Goal: Task Accomplishment & Management: Use online tool/utility

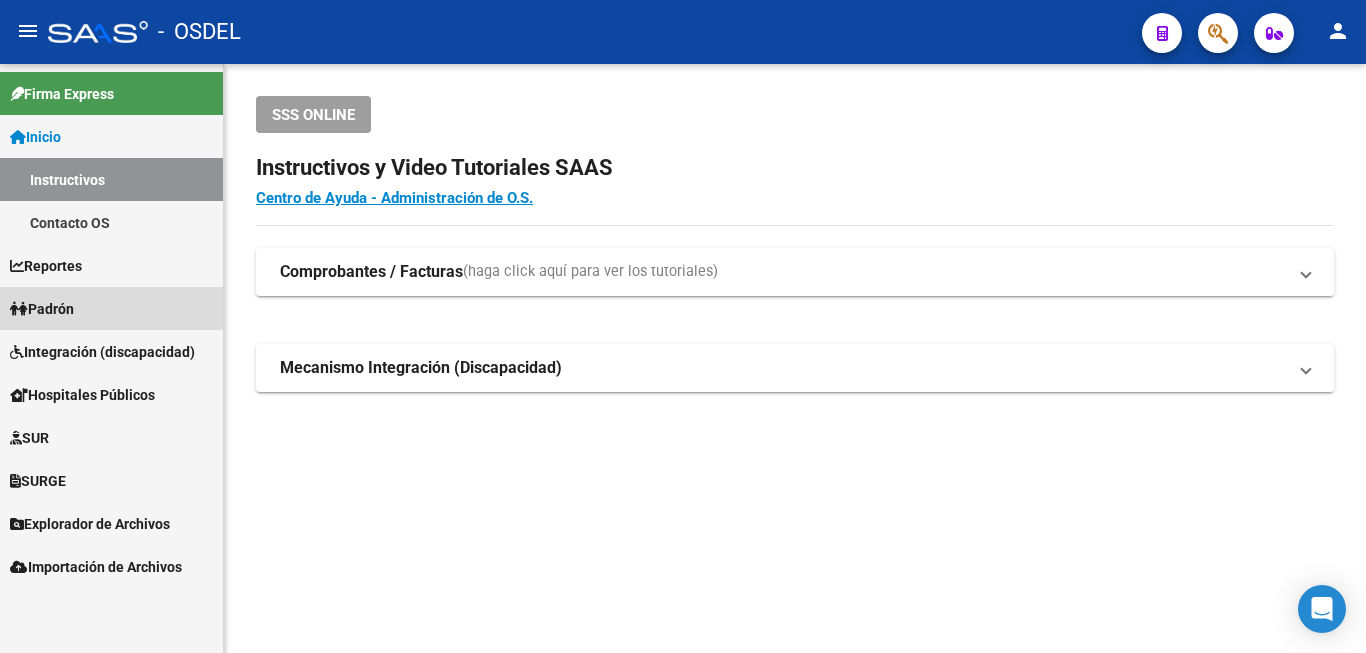
click at [74, 305] on span "Padrón" at bounding box center [42, 309] width 64 height 22
click at [66, 305] on span "Padrón" at bounding box center [42, 309] width 64 height 22
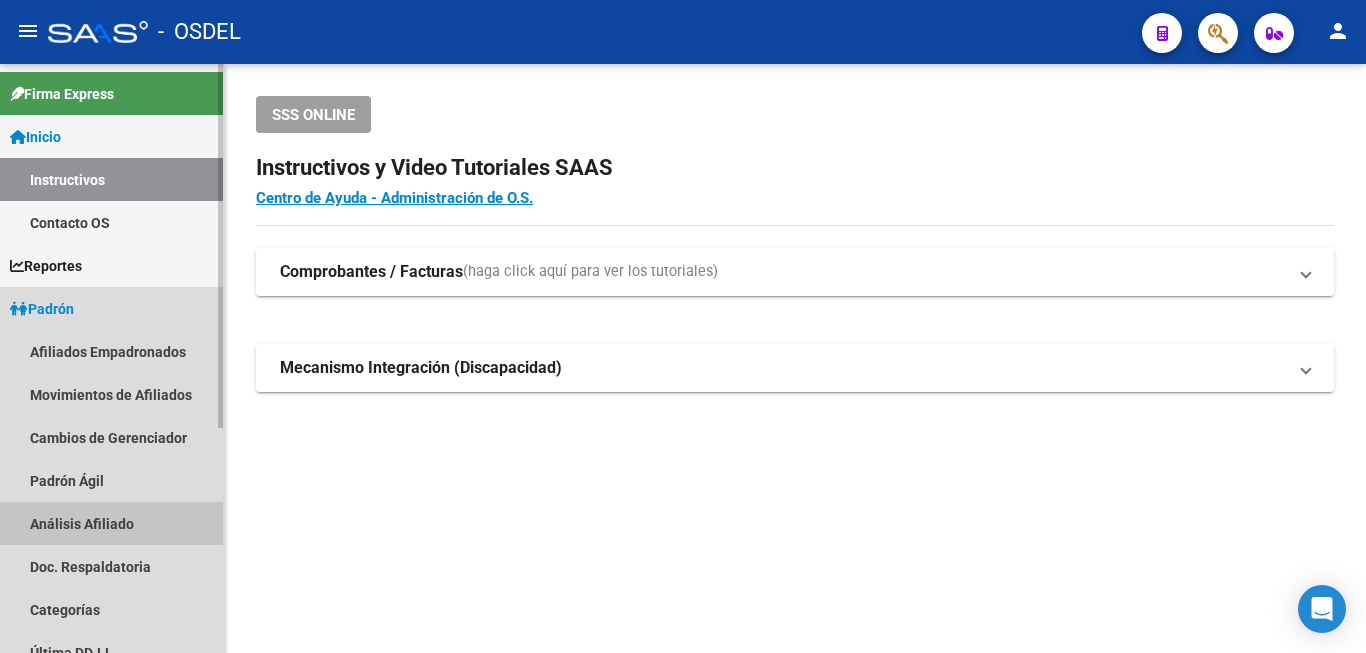
click at [126, 523] on link "Análisis Afiliado" at bounding box center [111, 523] width 223 height 43
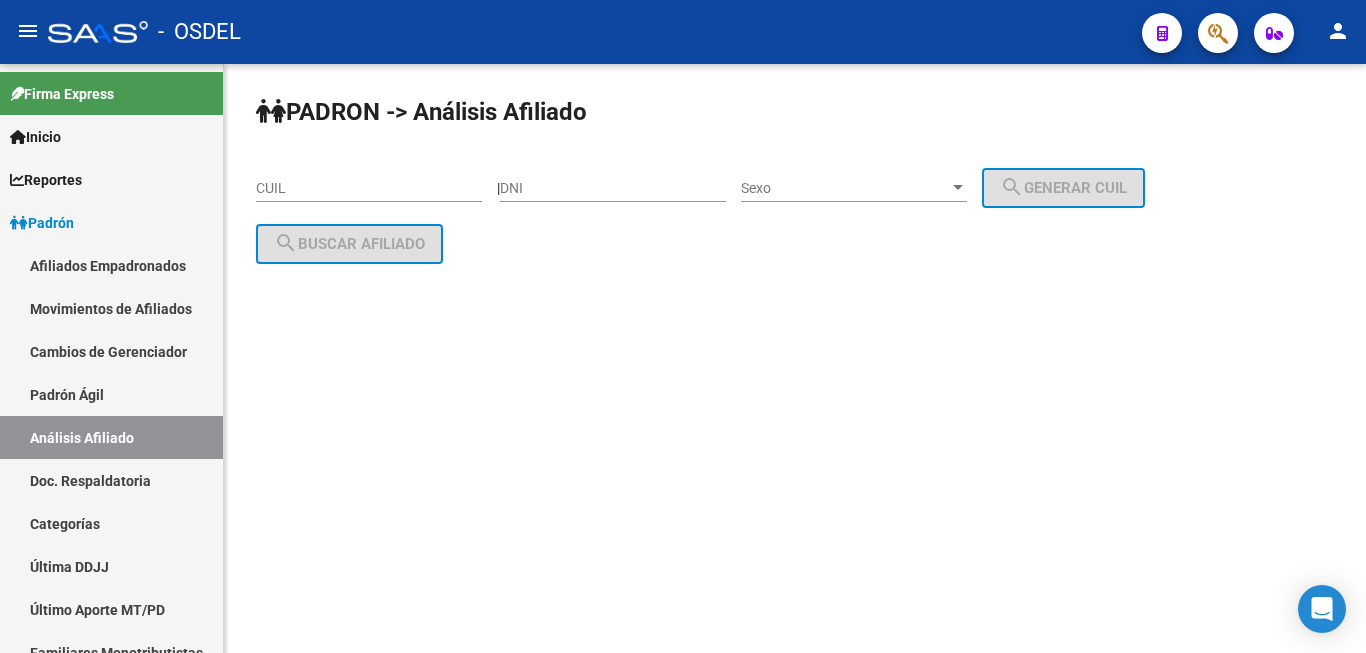
click at [581, 173] on div "DNI" at bounding box center [613, 182] width 226 height 40
type input "3295757"
click at [877, 187] on span "Sexo" at bounding box center [845, 188] width 208 height 17
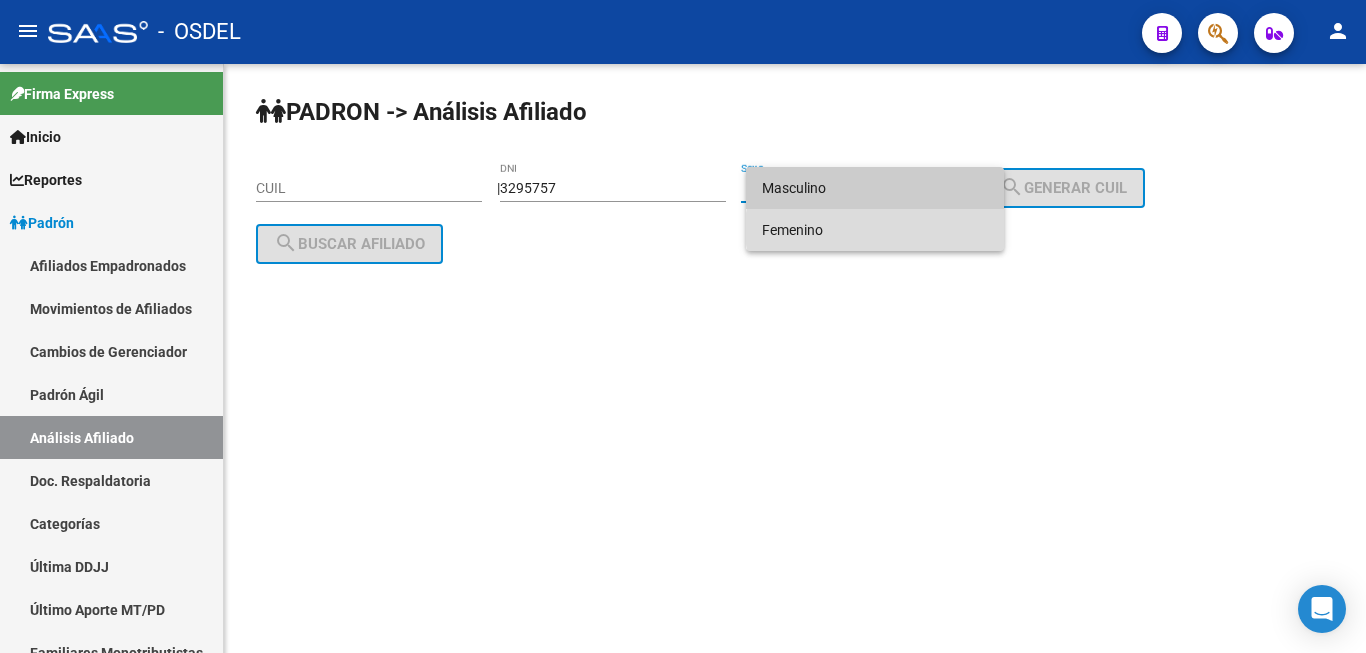
drag, startPoint x: 882, startPoint y: 229, endPoint x: 949, endPoint y: 218, distance: 67.9
click at [901, 229] on span "Femenino" at bounding box center [875, 230] width 226 height 42
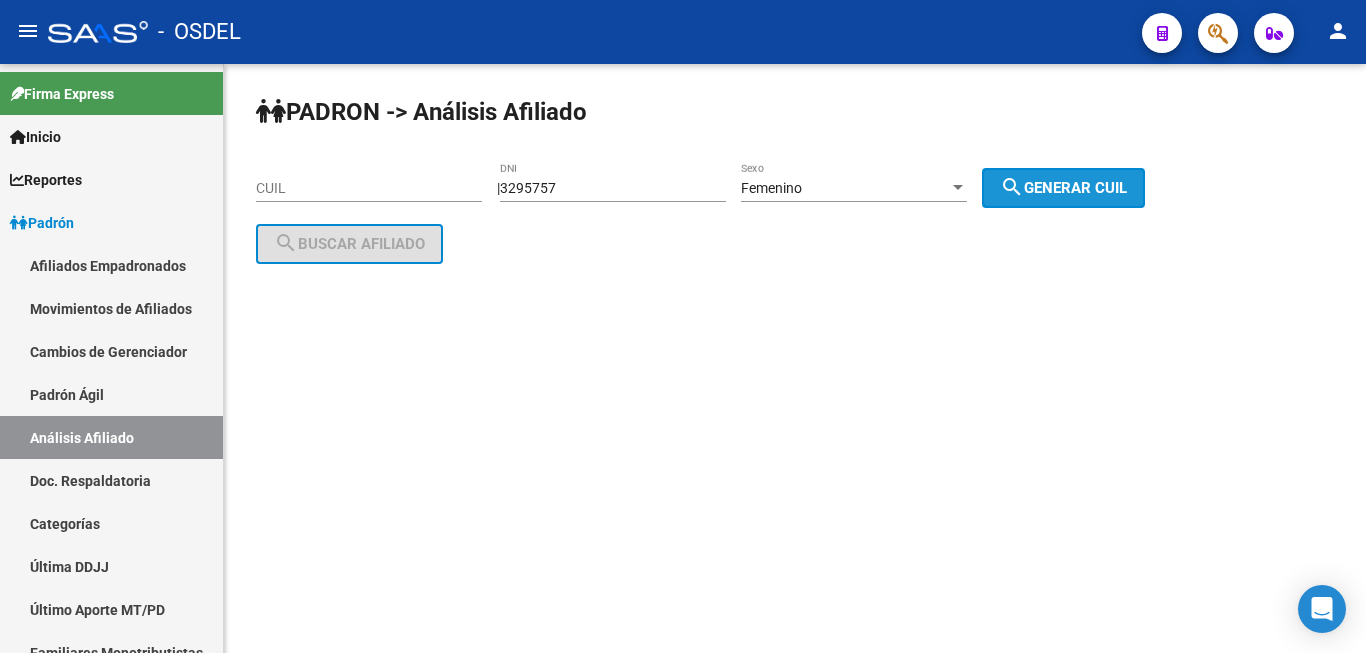
click at [1047, 196] on span "search Generar CUIL" at bounding box center [1063, 188] width 127 height 18
type input "27-03295757-4"
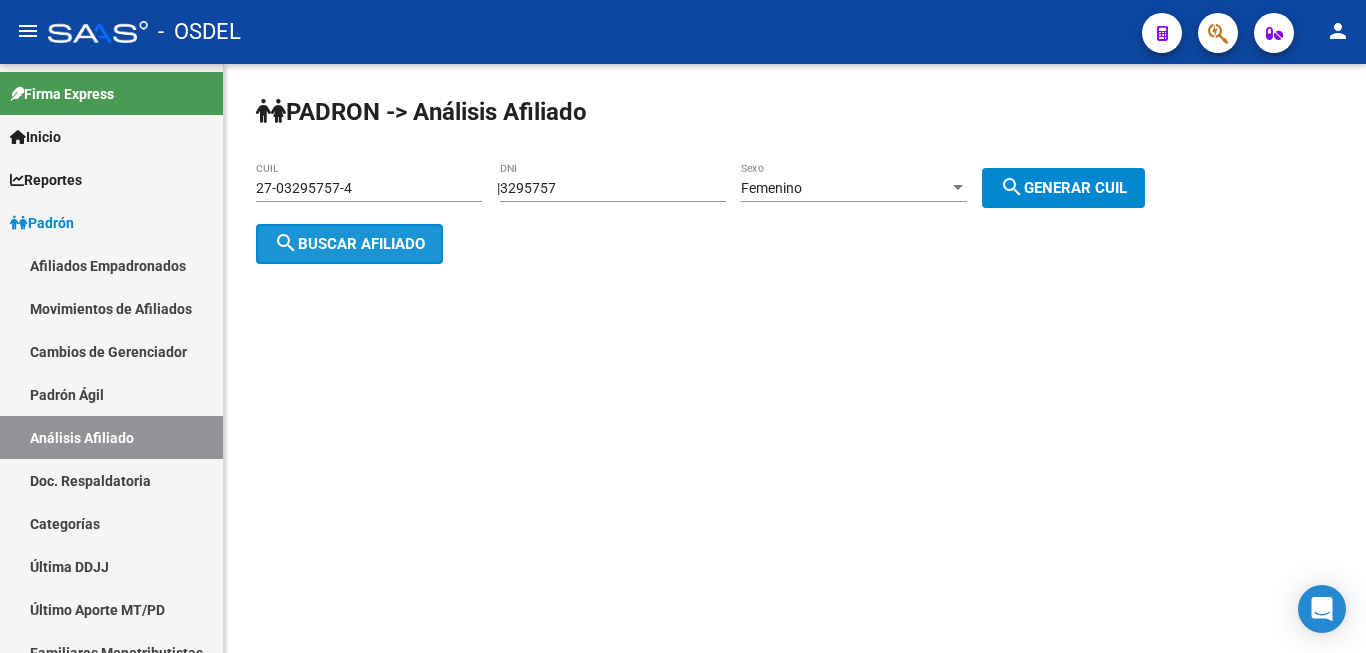
click at [395, 244] on span "search Buscar afiliado" at bounding box center [349, 244] width 151 height 18
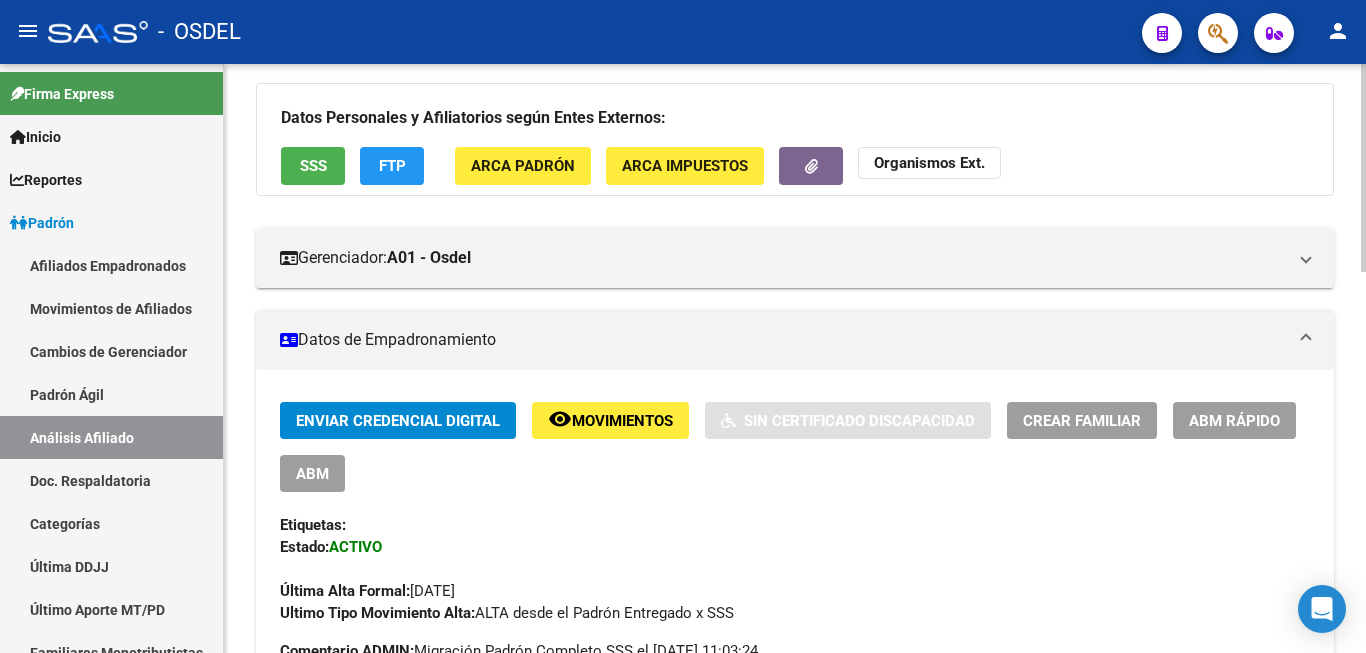
scroll to position [164, 0]
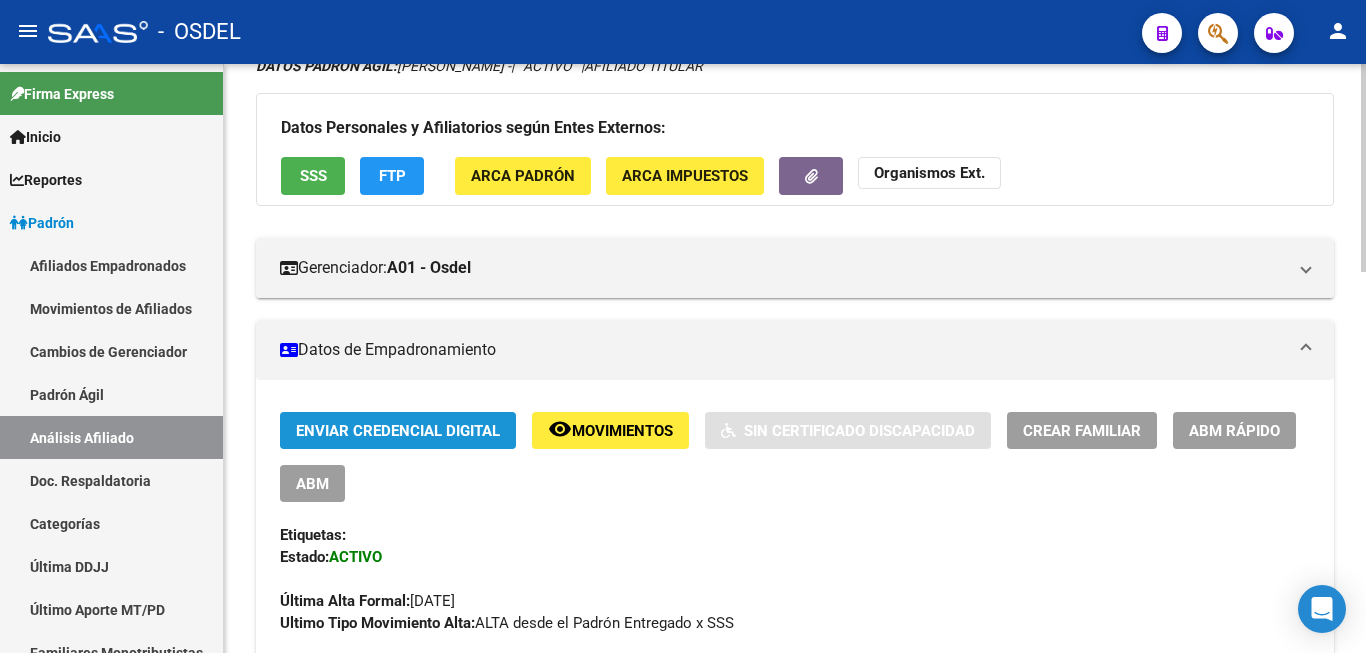
click at [434, 427] on span "Enviar Credencial Digital" at bounding box center [398, 431] width 204 height 18
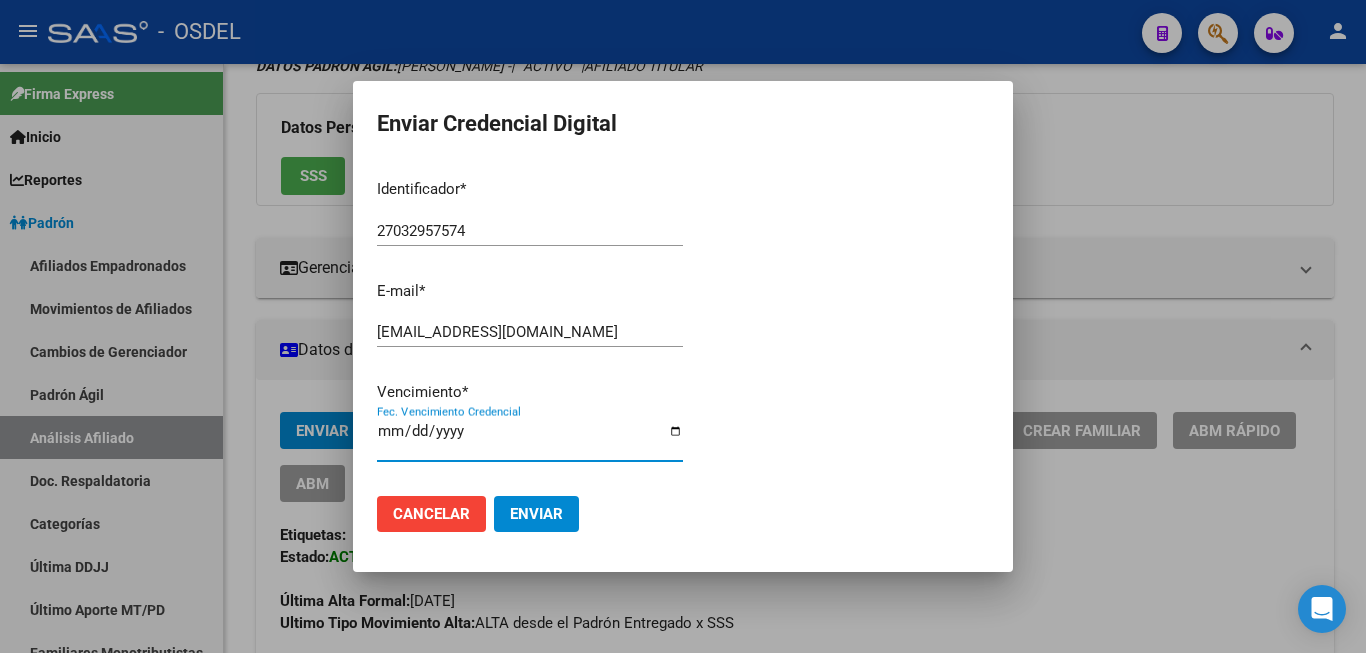
click at [417, 438] on input "[DATE]" at bounding box center [530, 439] width 306 height 32
type input "[DATE]"
click at [549, 507] on span "Enviar" at bounding box center [536, 514] width 53 height 18
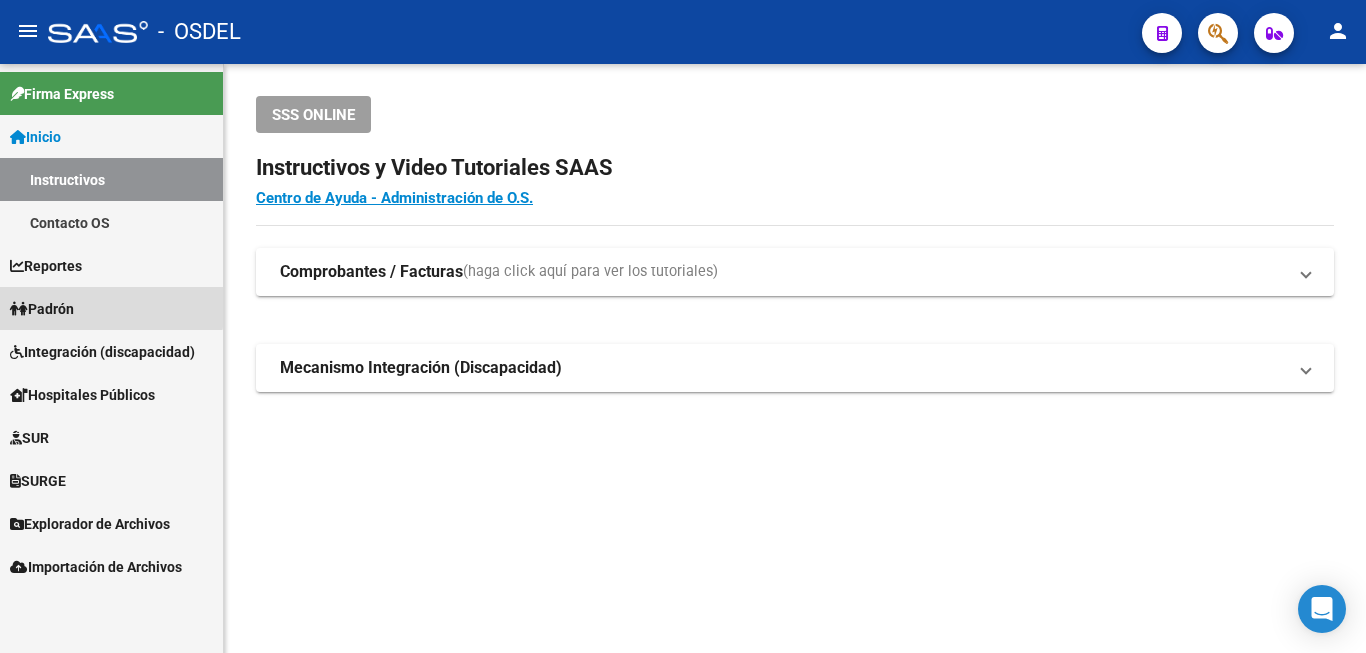
click at [57, 296] on link "Padrón" at bounding box center [111, 308] width 223 height 43
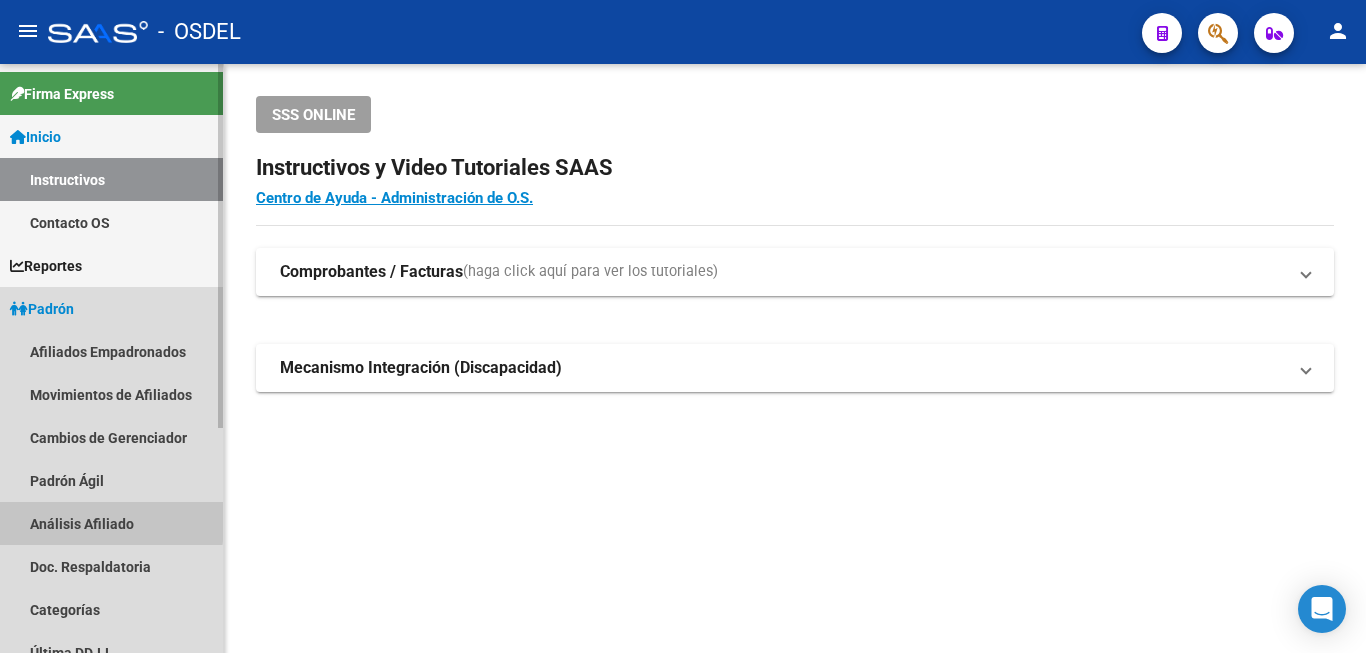
click at [53, 517] on link "Análisis Afiliado" at bounding box center [111, 523] width 223 height 43
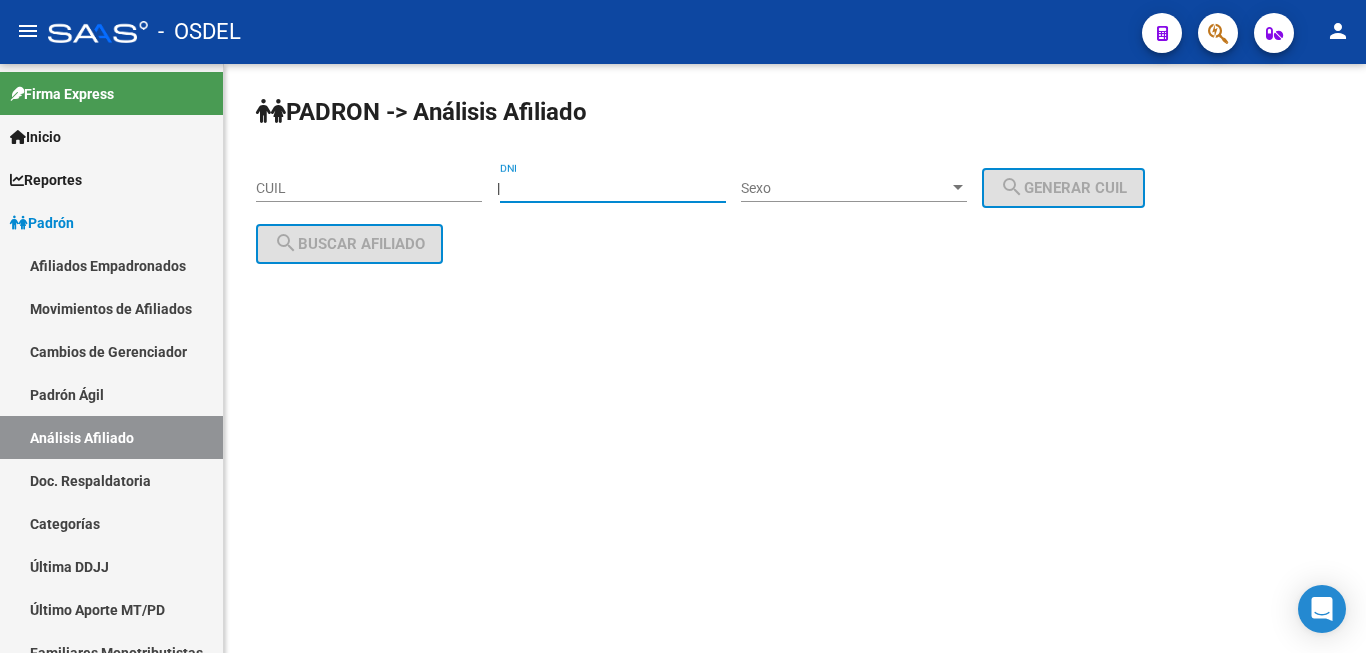
drag, startPoint x: 621, startPoint y: 181, endPoint x: 592, endPoint y: 208, distance: 39.6
click at [596, 197] on input "DNI" at bounding box center [613, 188] width 226 height 17
click at [576, 183] on input "DNI" at bounding box center [613, 188] width 226 height 17
type input "34617049"
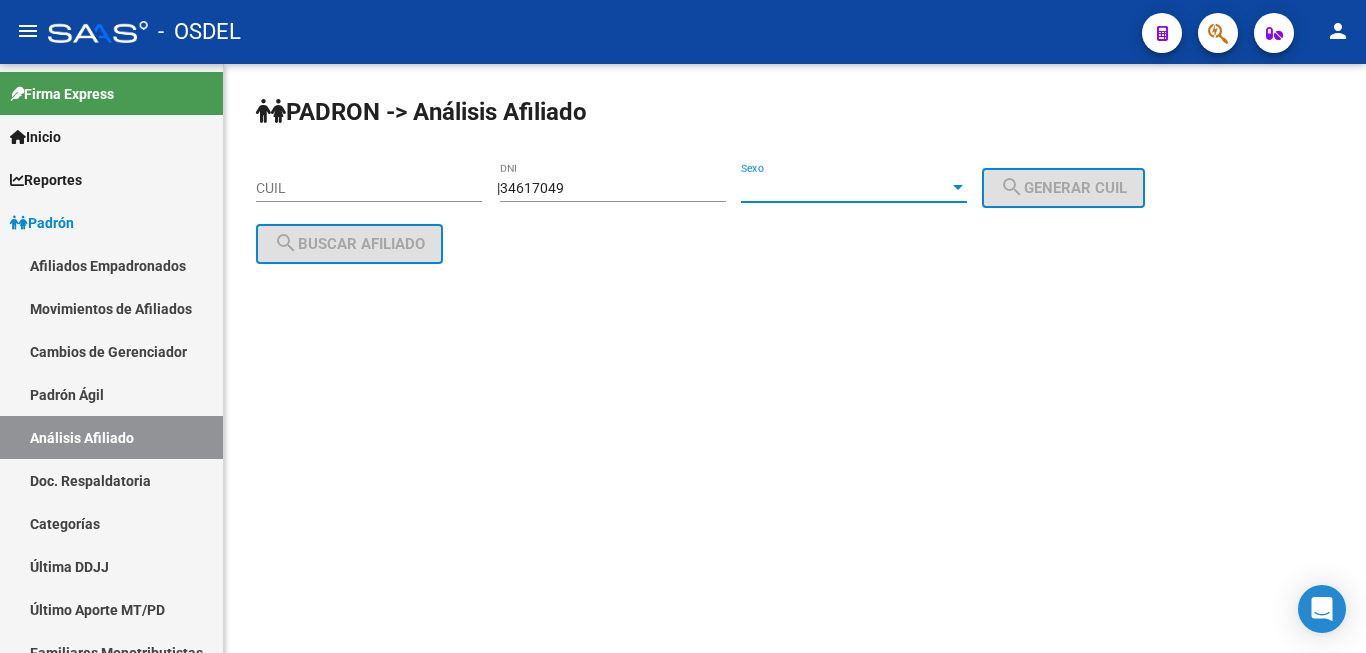
click at [817, 181] on span "Sexo" at bounding box center [845, 188] width 208 height 17
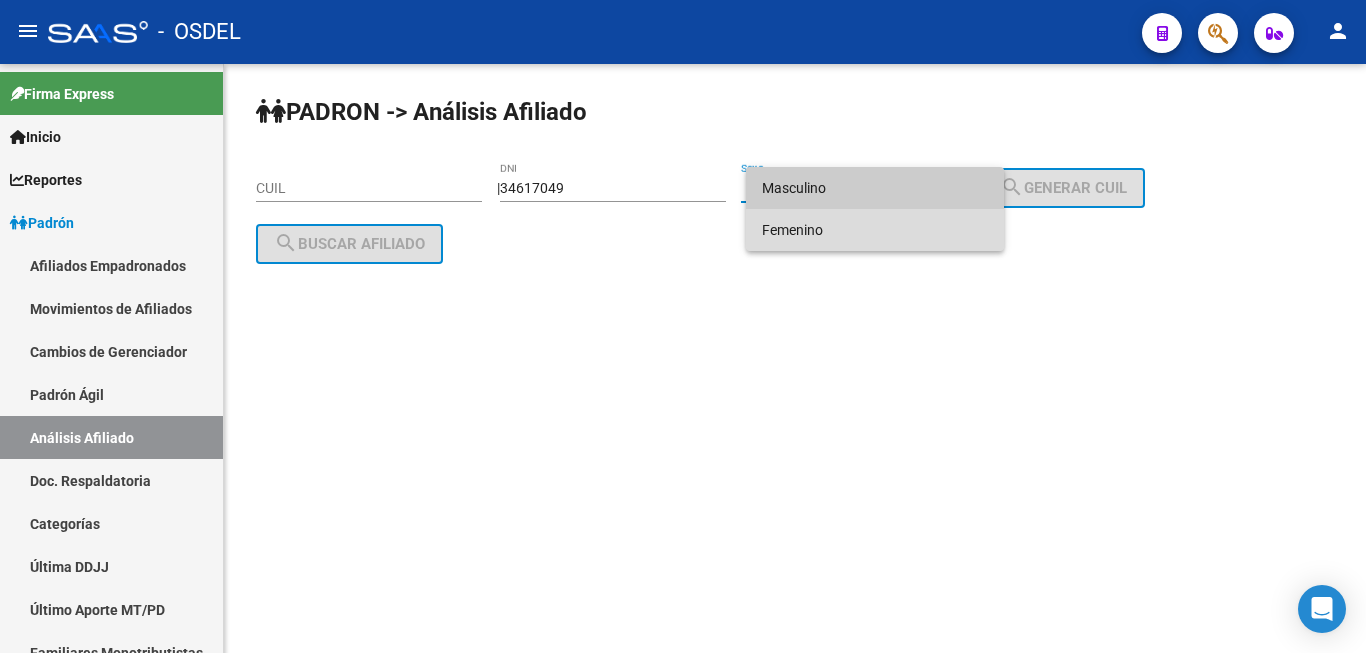
click at [844, 226] on span "Femenino" at bounding box center [875, 230] width 226 height 42
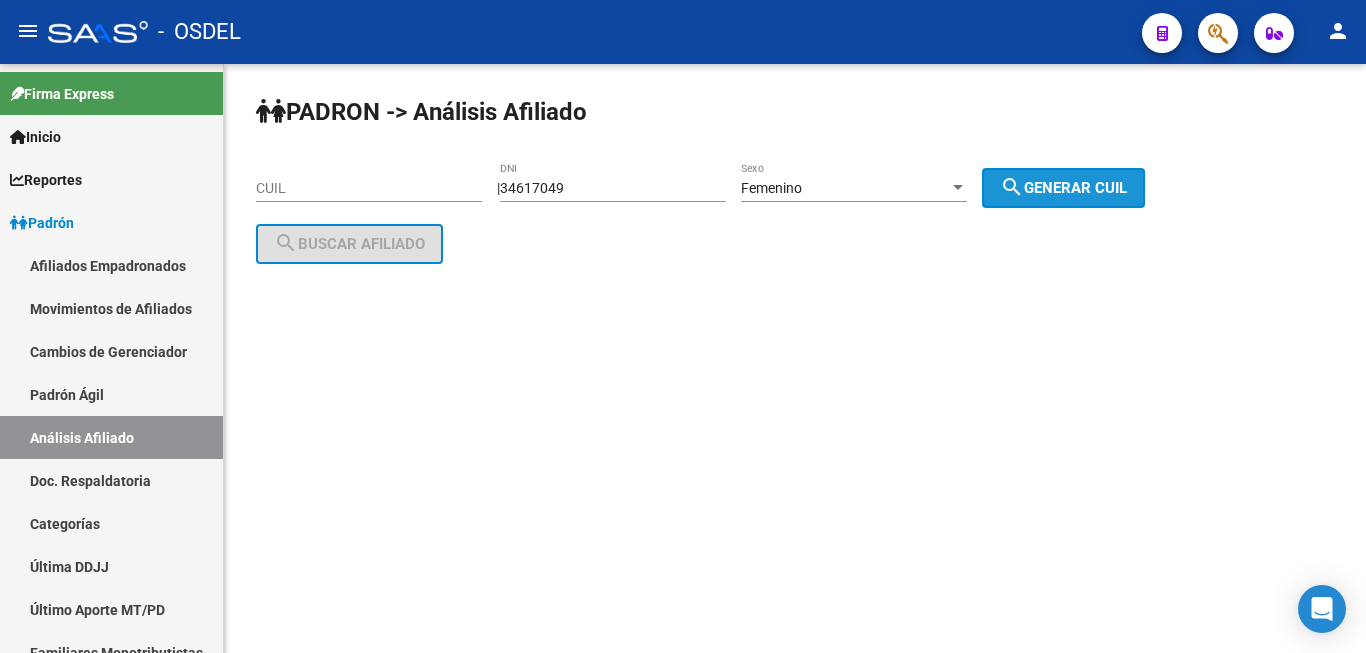
click at [1016, 185] on button "search Generar CUIL" at bounding box center [1063, 188] width 163 height 40
type input "27-34617049-8"
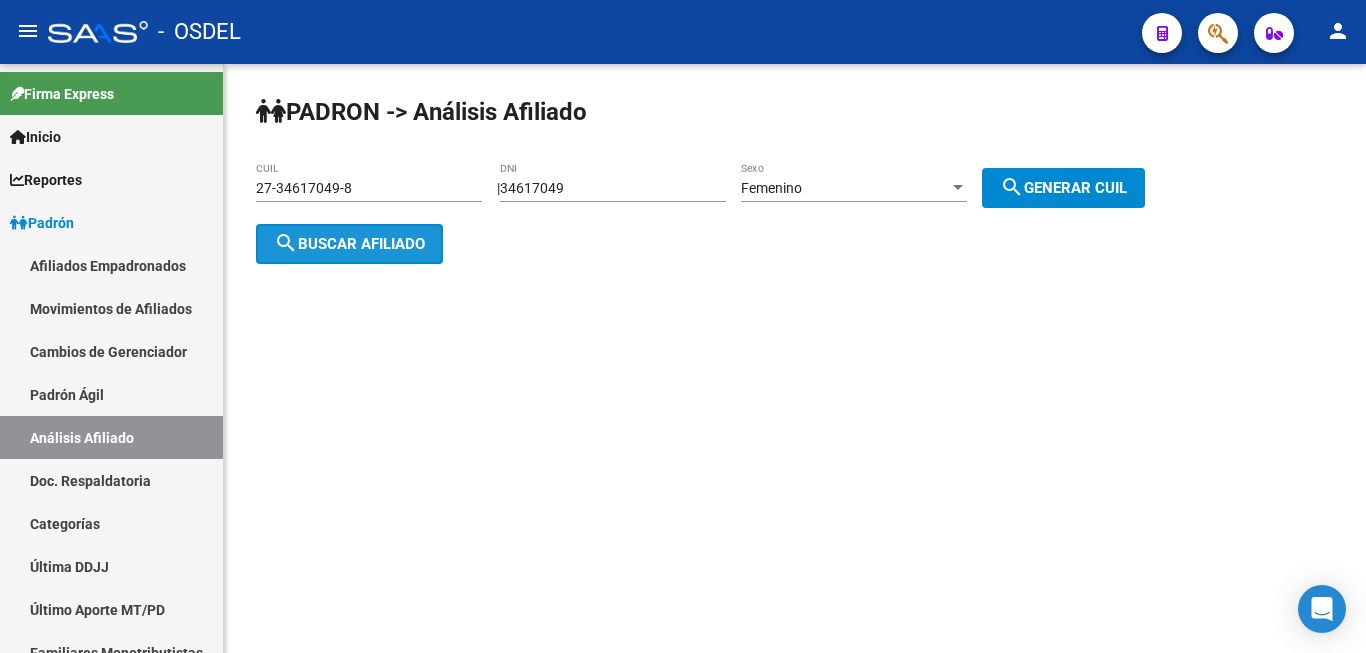
click at [371, 242] on span "search Buscar afiliado" at bounding box center [349, 244] width 151 height 18
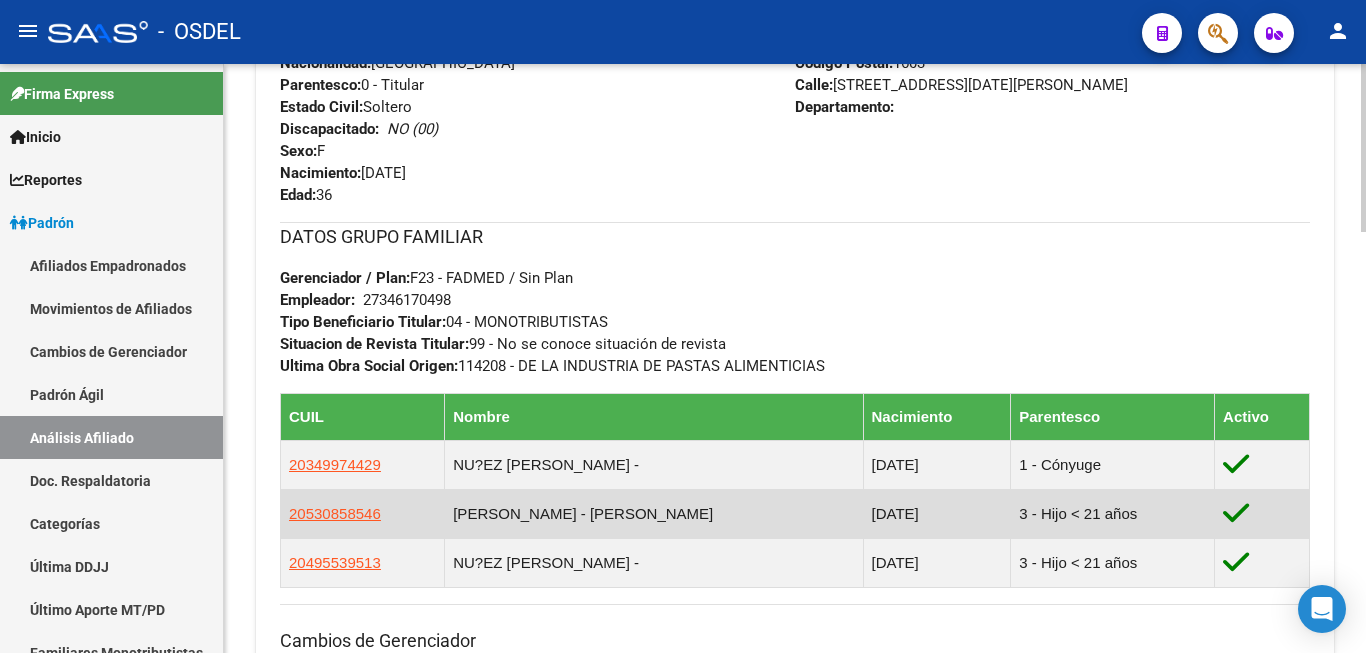
scroll to position [918, 0]
